Goal: Information Seeking & Learning: Learn about a topic

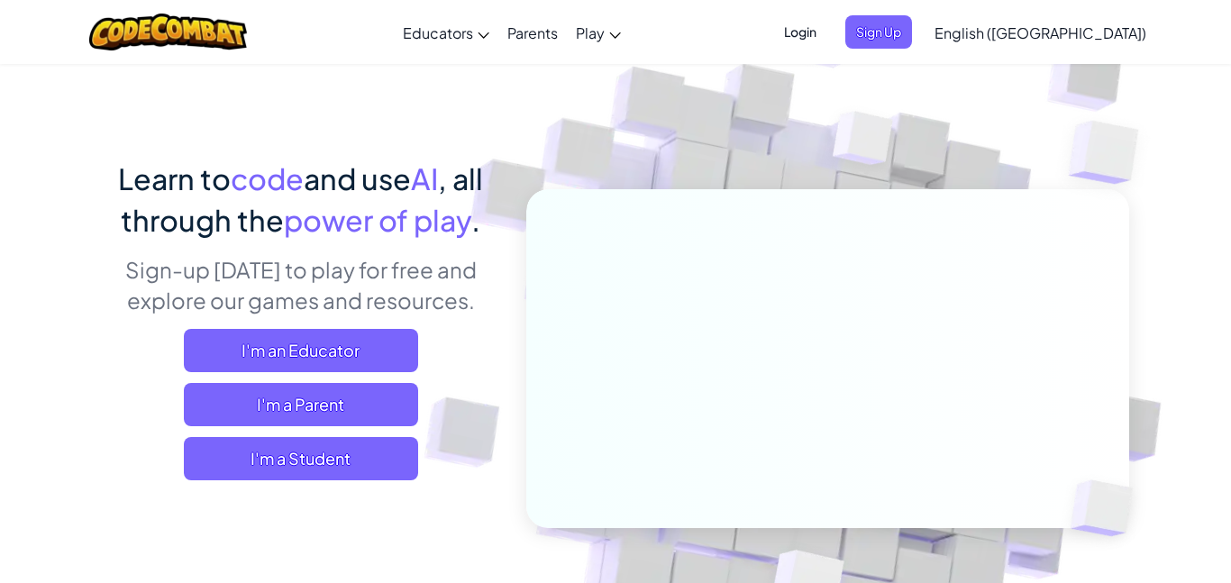
scroll to position [62, 0]
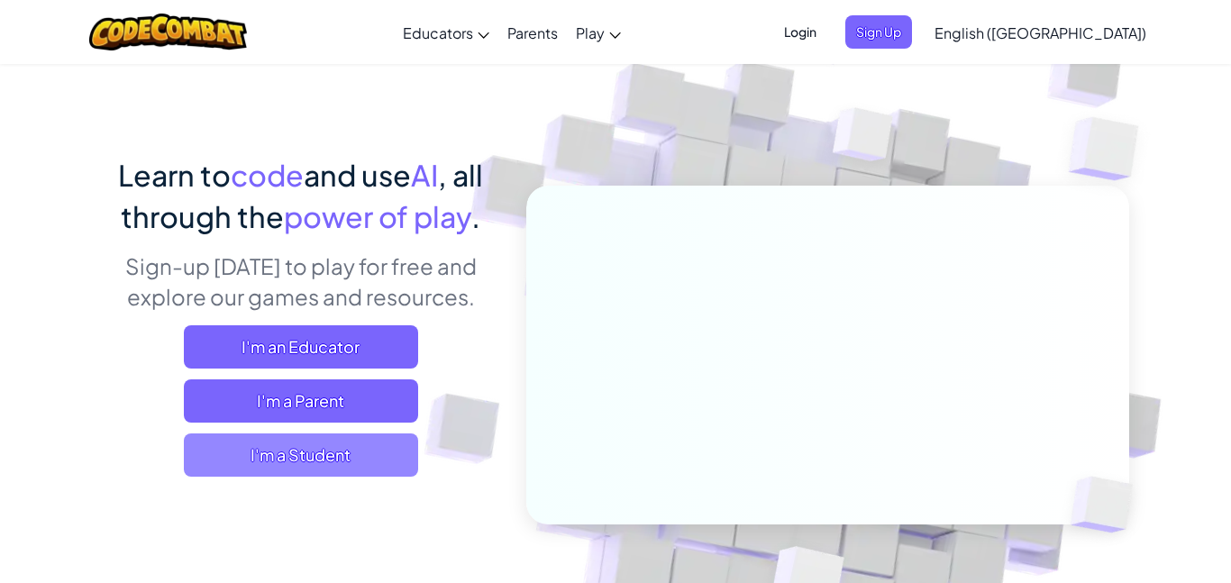
click at [376, 448] on span "I'm a Student" at bounding box center [301, 455] width 234 height 43
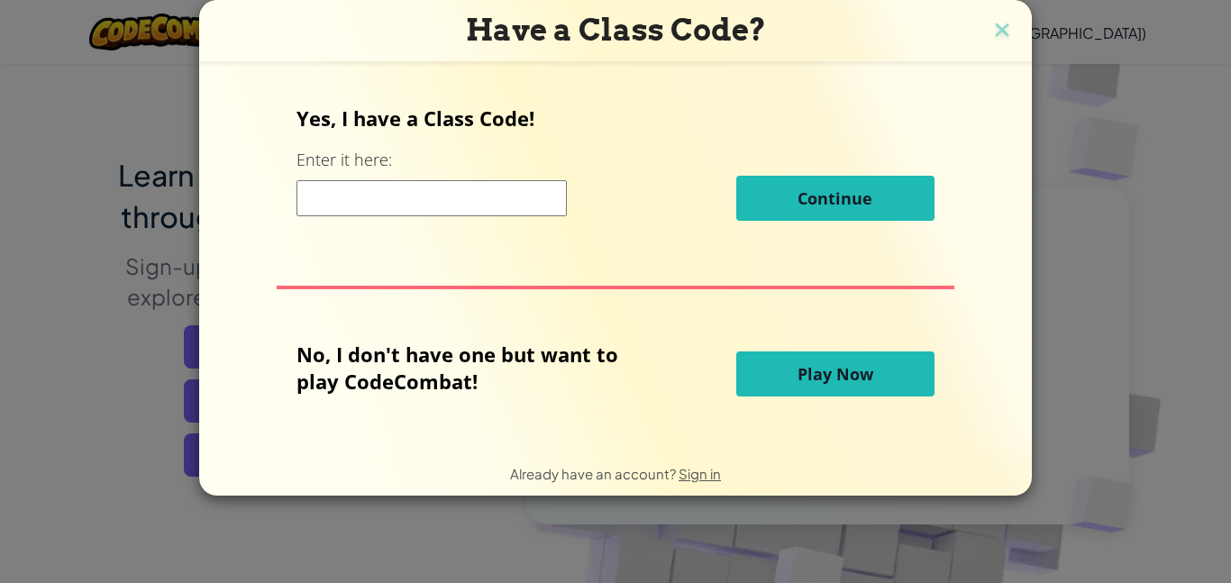
click at [891, 396] on button "Play Now" at bounding box center [835, 374] width 198 height 45
